Goal: Check status: Check status

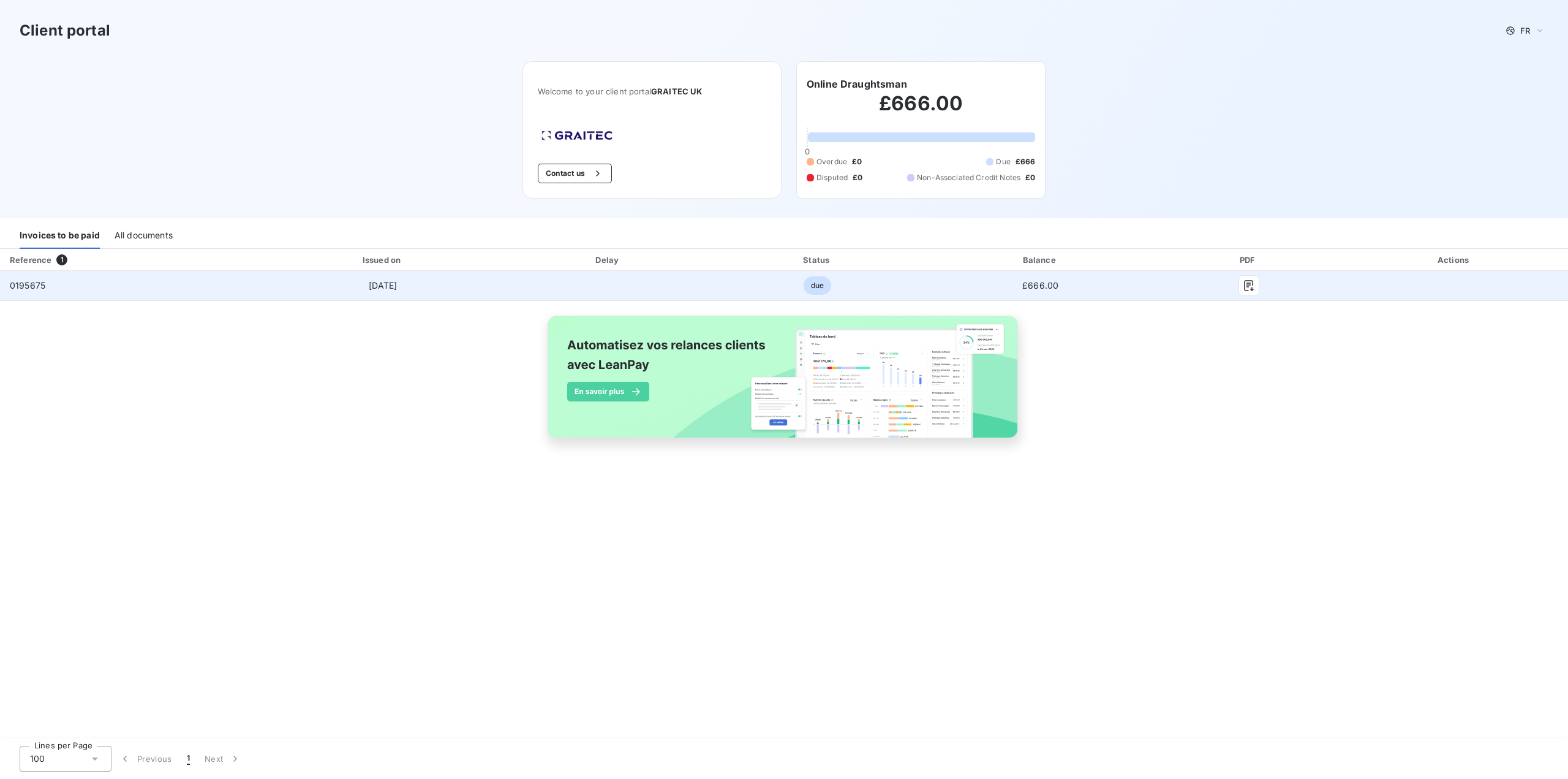
click at [724, 281] on td "due" at bounding box center [817, 285] width 214 height 29
click at [191, 289] on td "0195675" at bounding box center [130, 285] width 260 height 29
click at [820, 291] on span "due" at bounding box center [817, 285] width 27 height 19
click at [398, 286] on span "[DATE]" at bounding box center [383, 285] width 29 height 10
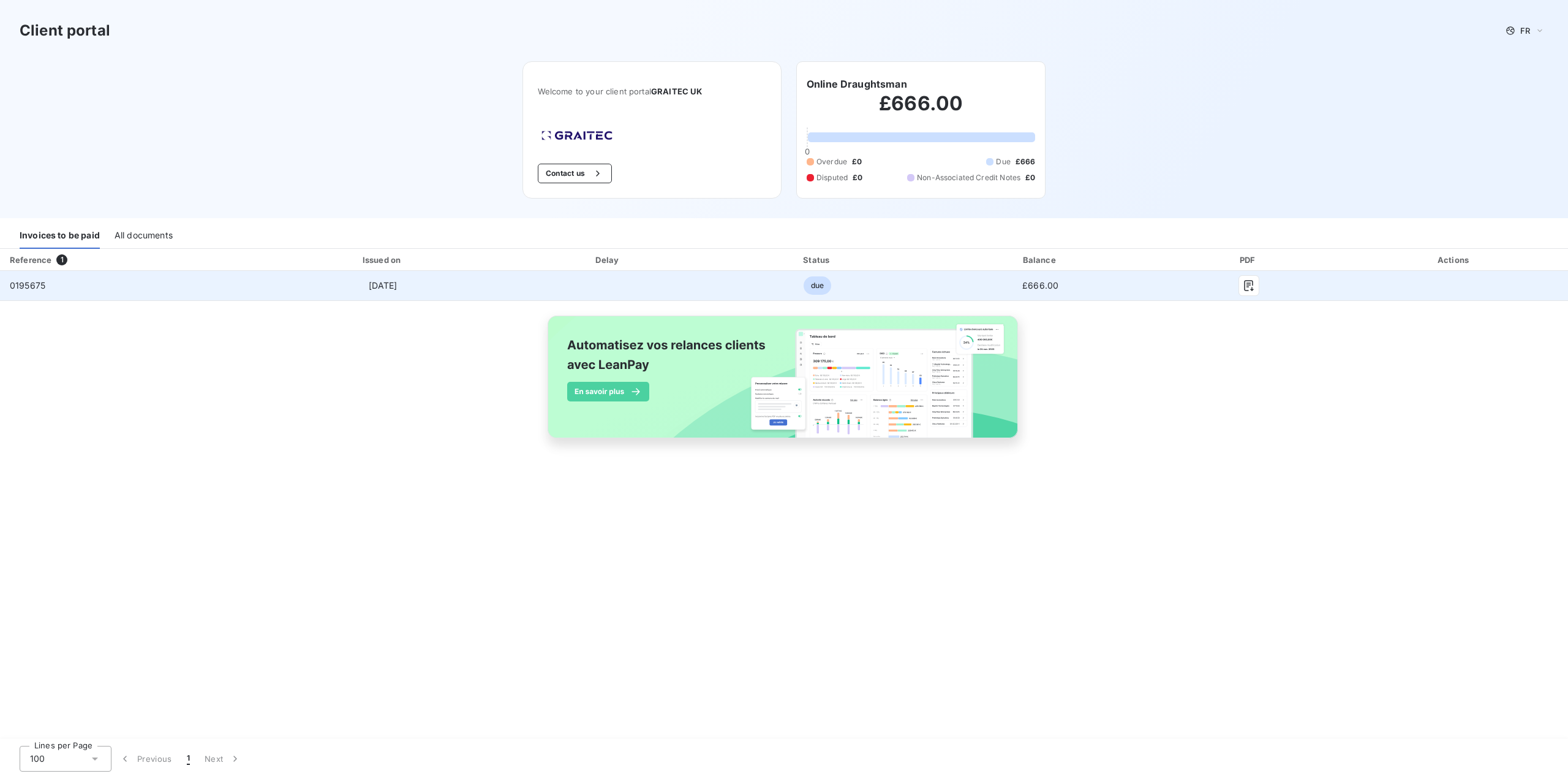
click at [514, 291] on td at bounding box center [608, 285] width 204 height 29
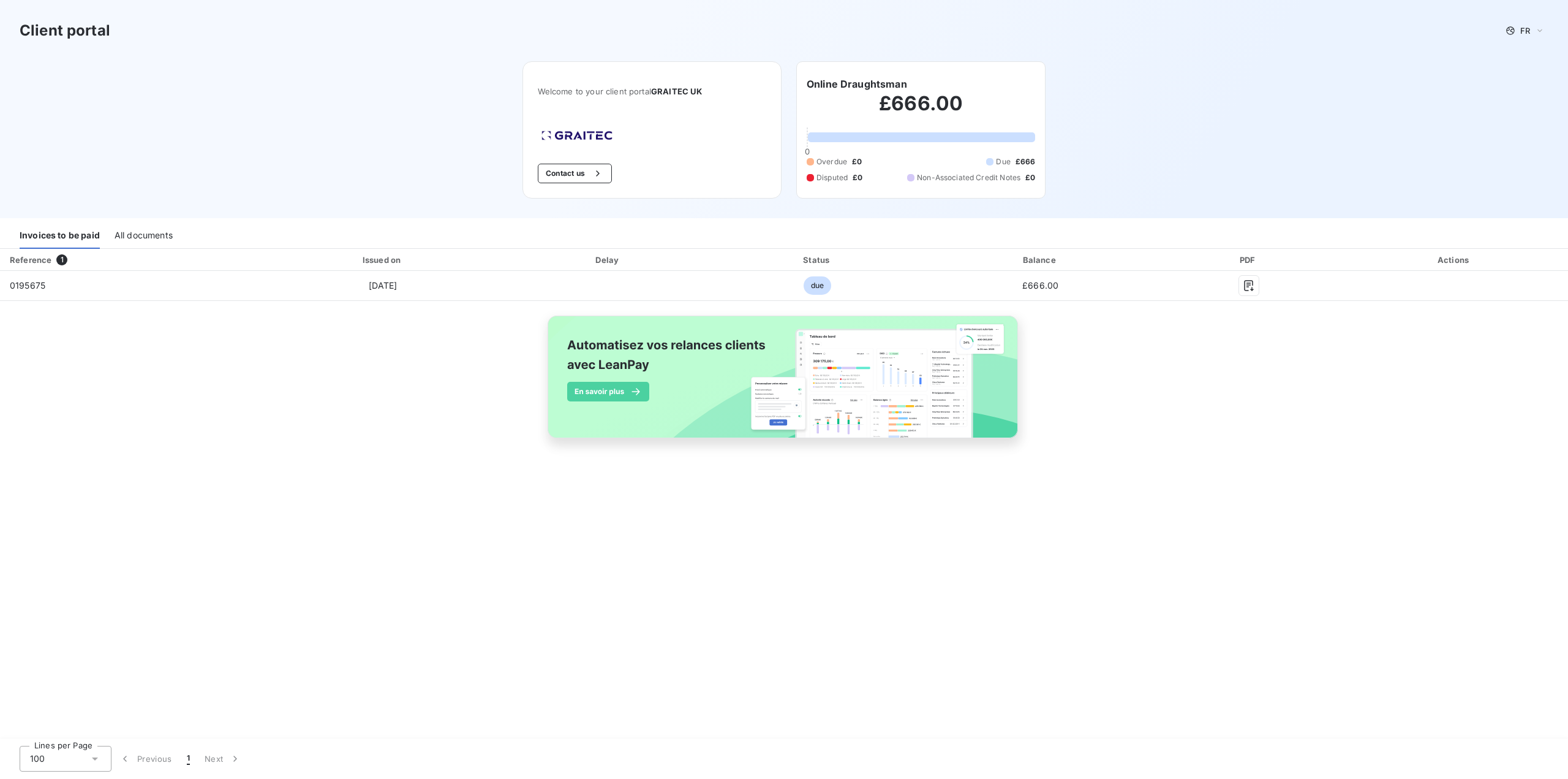
click at [1453, 263] on div "Actions" at bounding box center [1454, 260] width 222 height 12
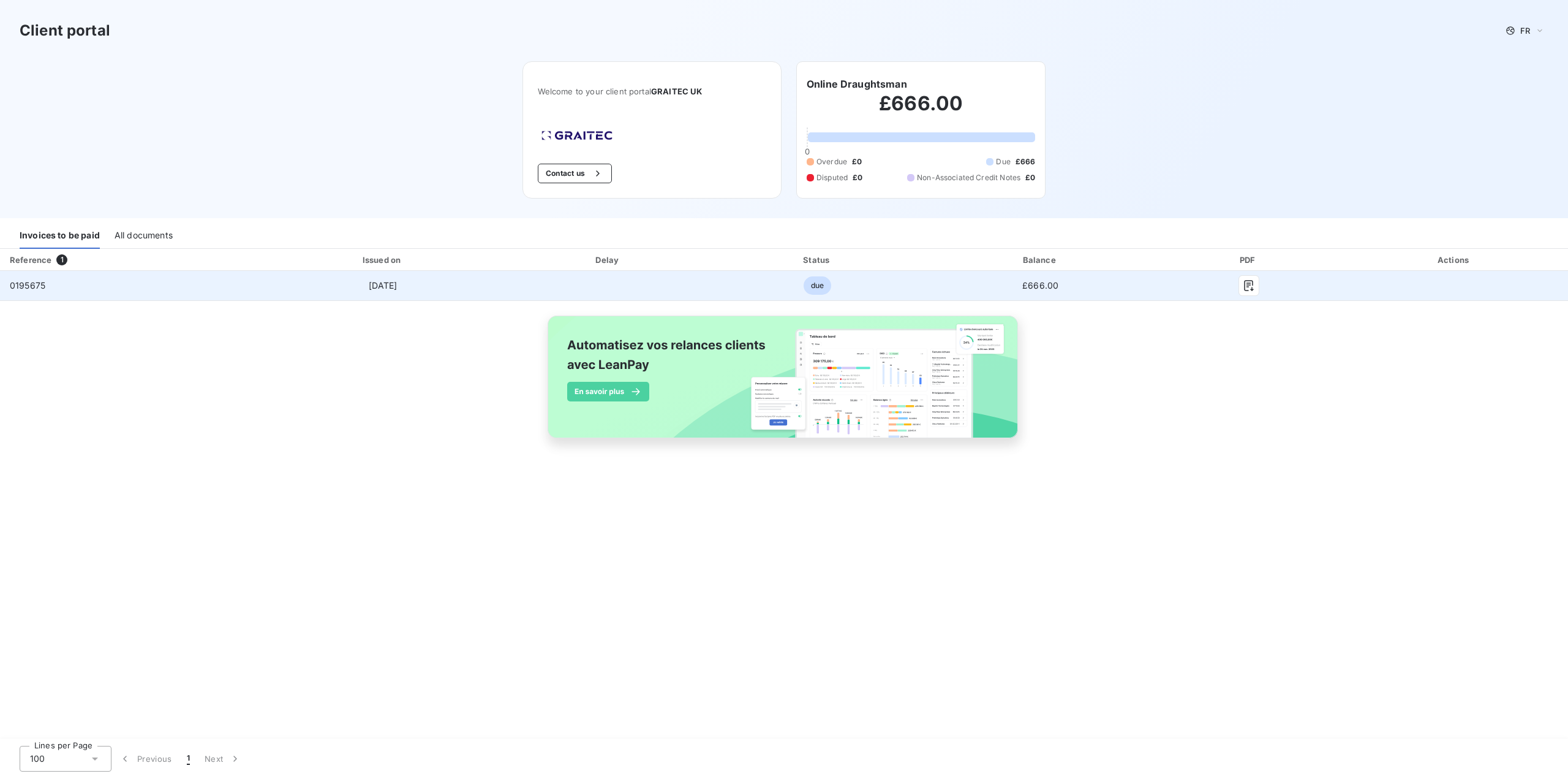
click at [1447, 282] on td at bounding box center [1454, 285] width 227 height 29
click at [1447, 283] on td at bounding box center [1454, 285] width 227 height 29
